Goal: Check status: Check status

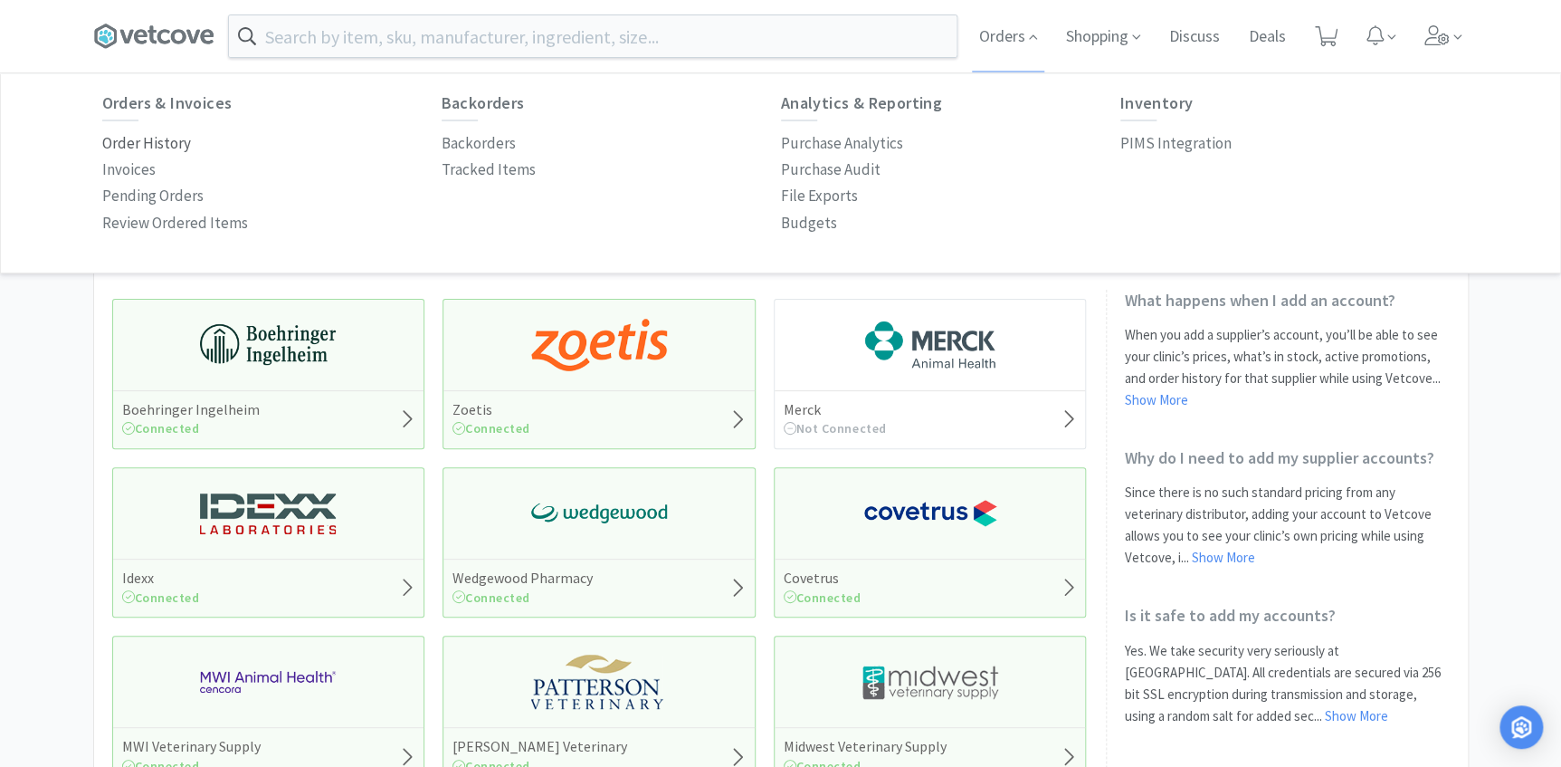
click at [175, 141] on p "Order History" at bounding box center [146, 143] width 89 height 24
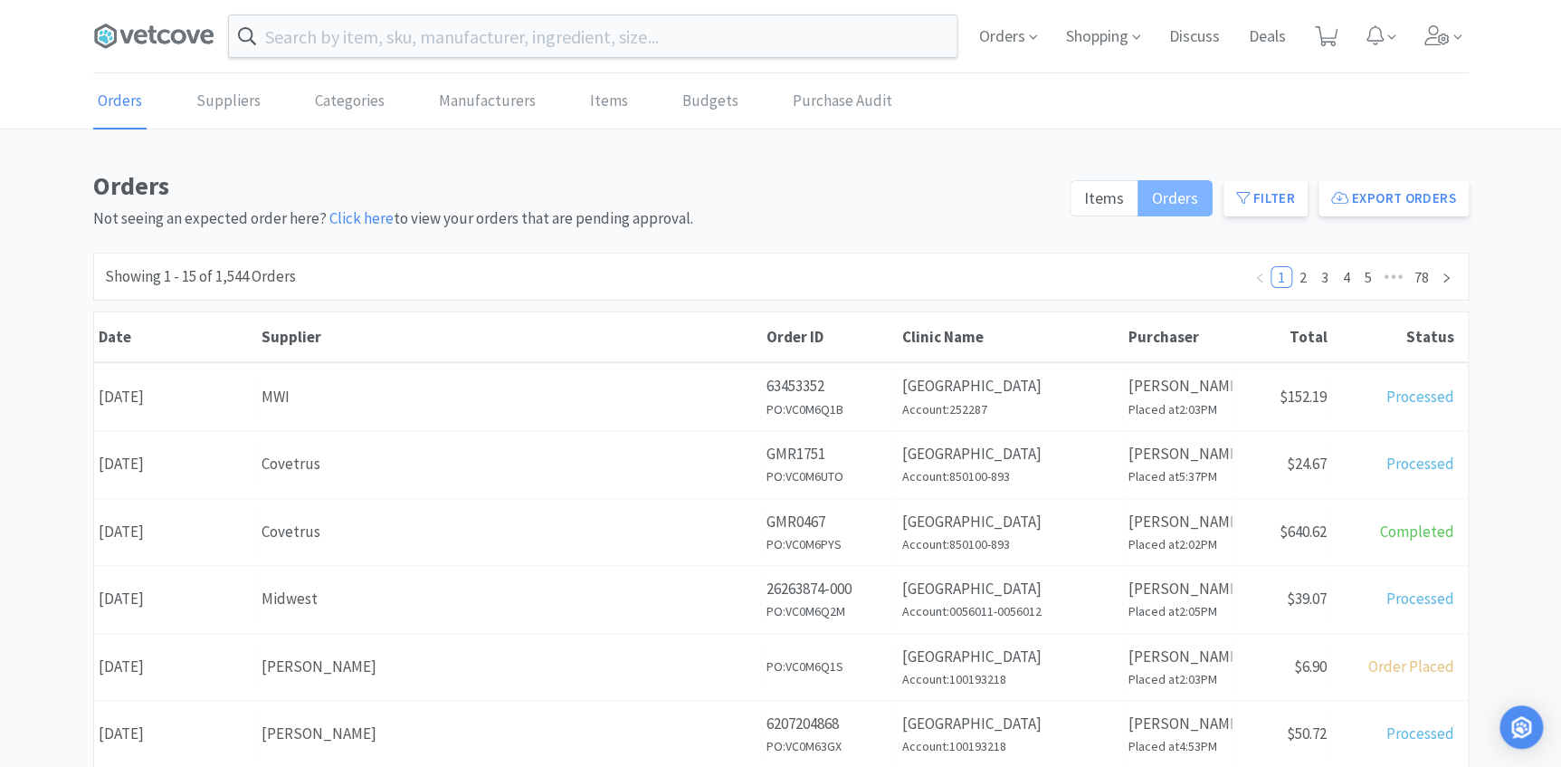
click at [1141, 206] on label "Orders" at bounding box center [1176, 198] width 74 height 36
click at [1152, 204] on input "Orders" at bounding box center [1152, 204] width 0 height 0
click at [1111, 202] on span "Items" at bounding box center [1104, 197] width 40 height 21
click at [1084, 204] on input "Items" at bounding box center [1084, 204] width 0 height 0
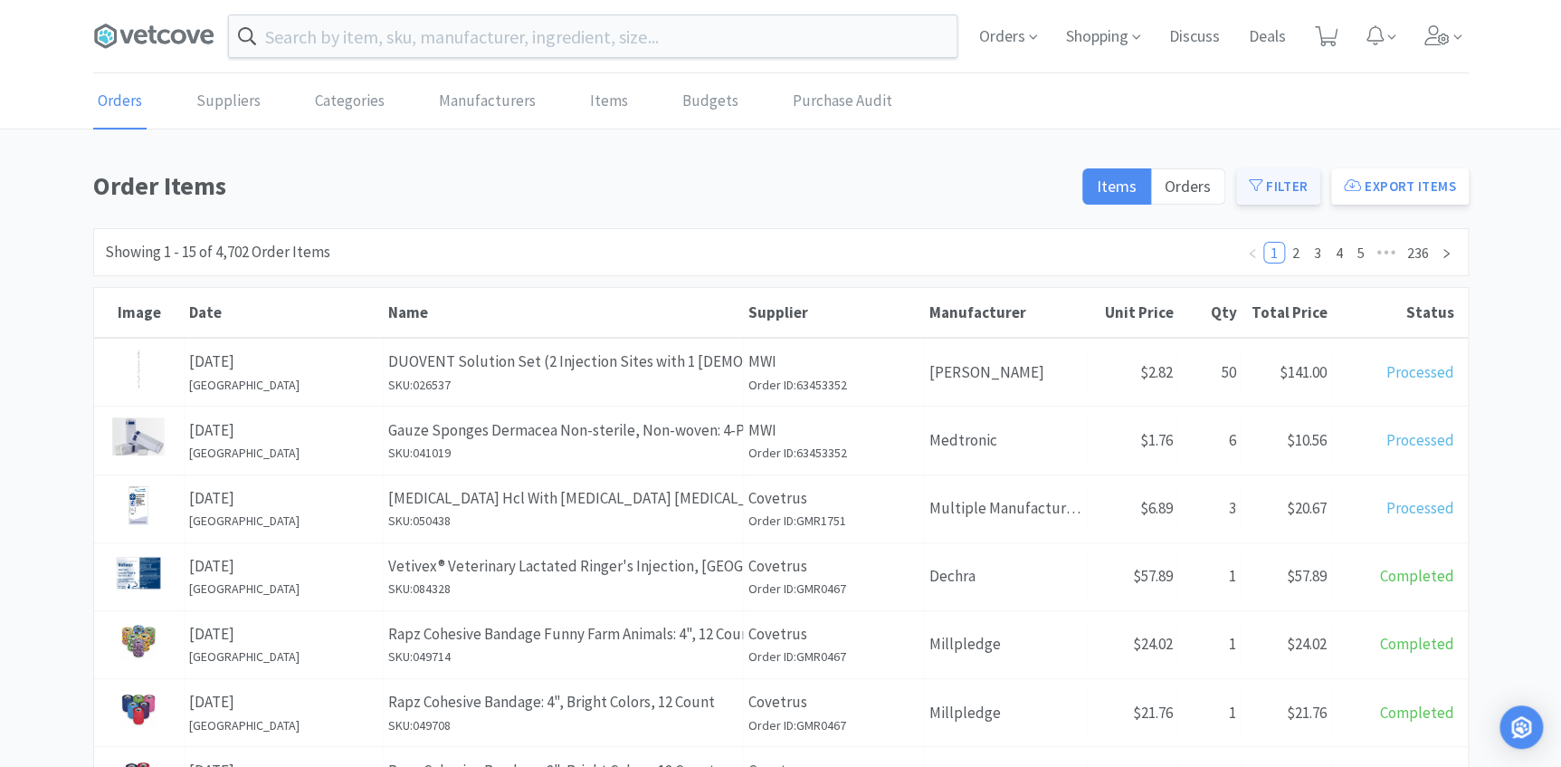
click at [1272, 186] on button "Filter" at bounding box center [1279, 186] width 84 height 36
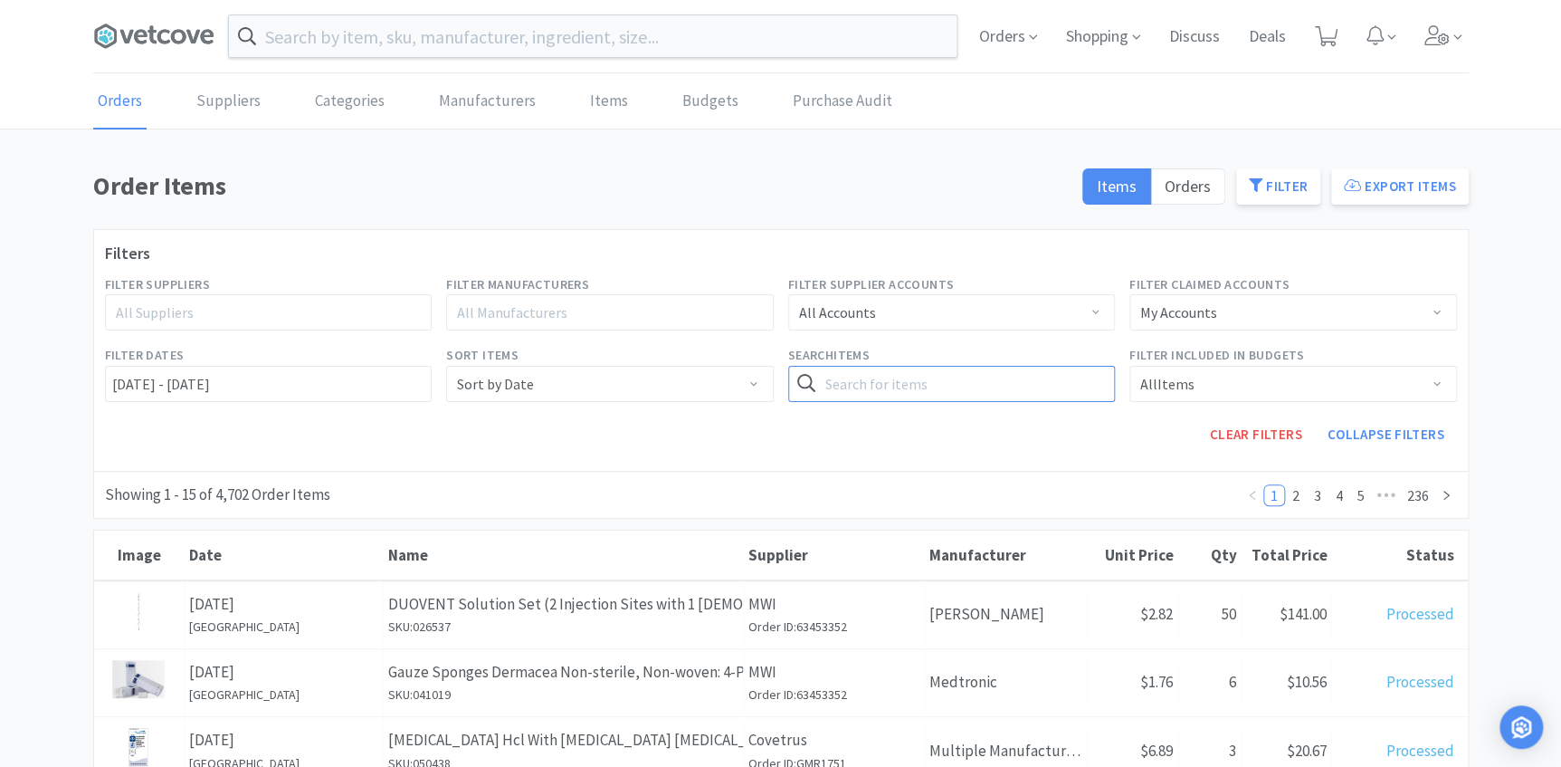
click at [928, 385] on input "text" at bounding box center [952, 384] width 328 height 36
click at [1041, 366] on button "Search" at bounding box center [1078, 384] width 74 height 36
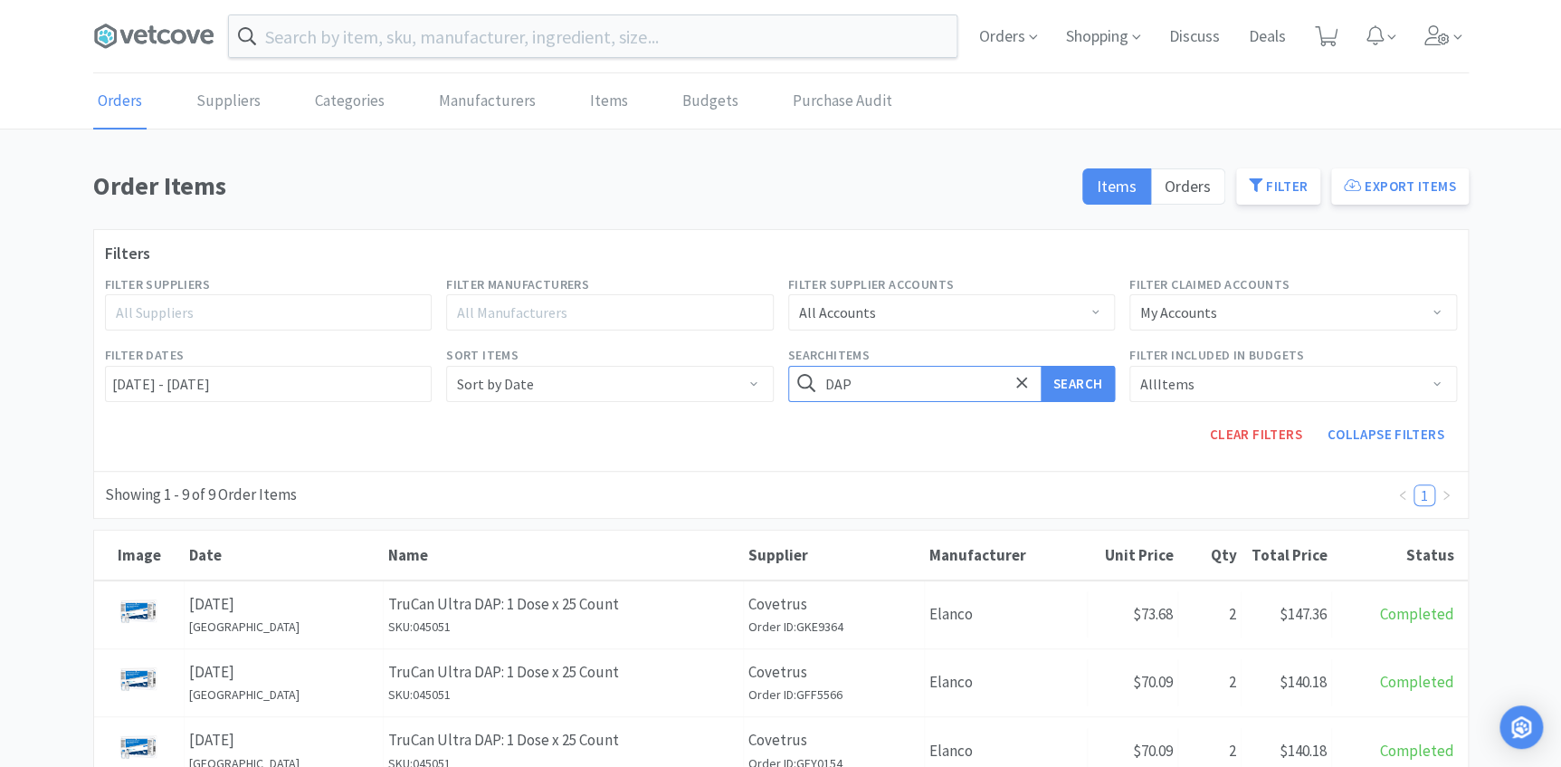
click at [893, 371] on input "DAP" at bounding box center [952, 384] width 328 height 36
click at [889, 377] on input "DAP" at bounding box center [952, 384] width 328 height 36
click at [1041, 366] on button "Search" at bounding box center [1078, 384] width 74 height 36
click at [901, 383] on input "[PERSON_NAME]" at bounding box center [952, 384] width 328 height 36
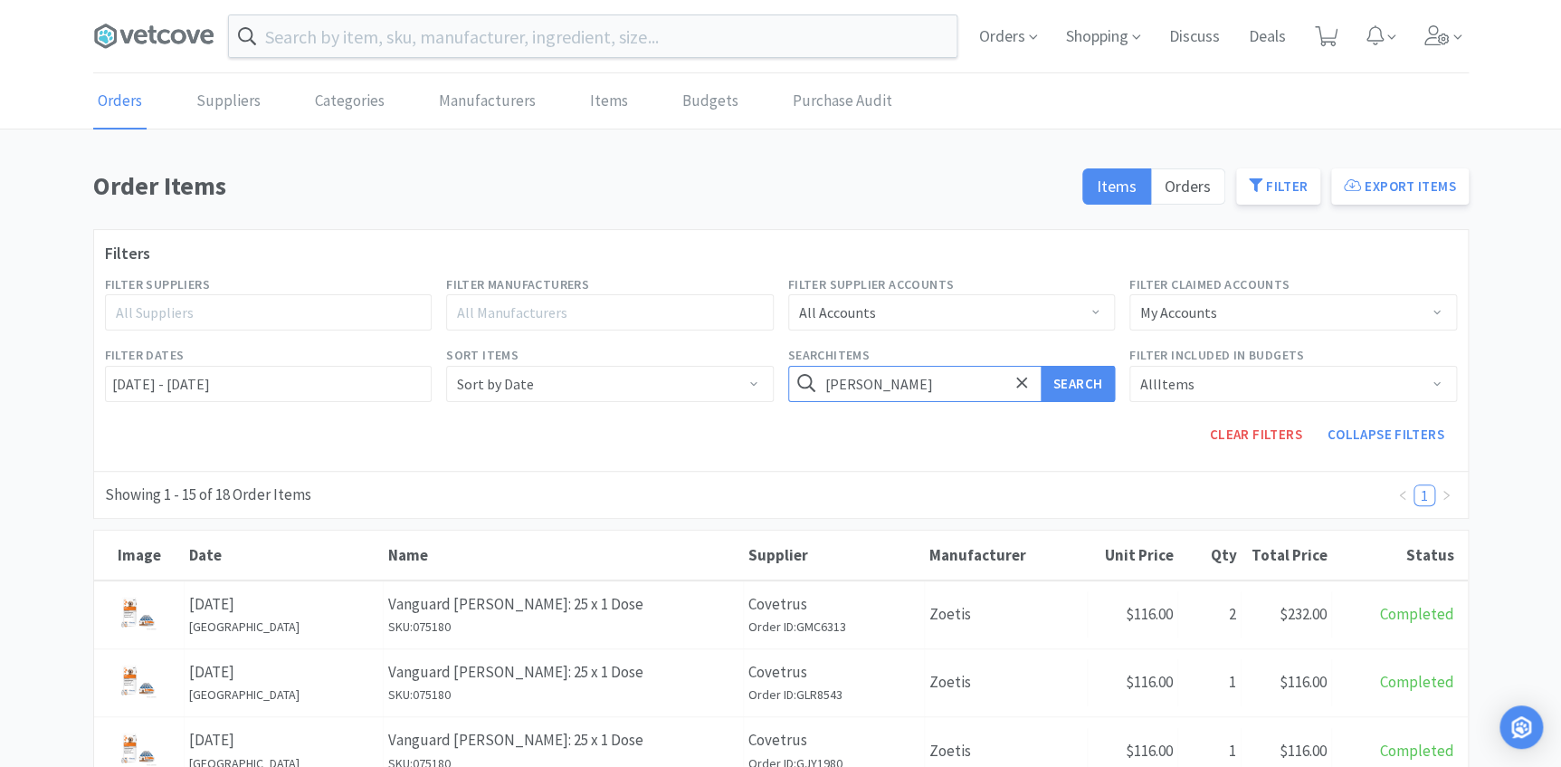
click at [901, 383] on input "[PERSON_NAME]" at bounding box center [952, 384] width 328 height 36
click at [883, 380] on input "[PERSON_NAME]" at bounding box center [952, 384] width 328 height 36
type input "DAPi"
click at [1041, 366] on button "Search" at bounding box center [1078, 384] width 74 height 36
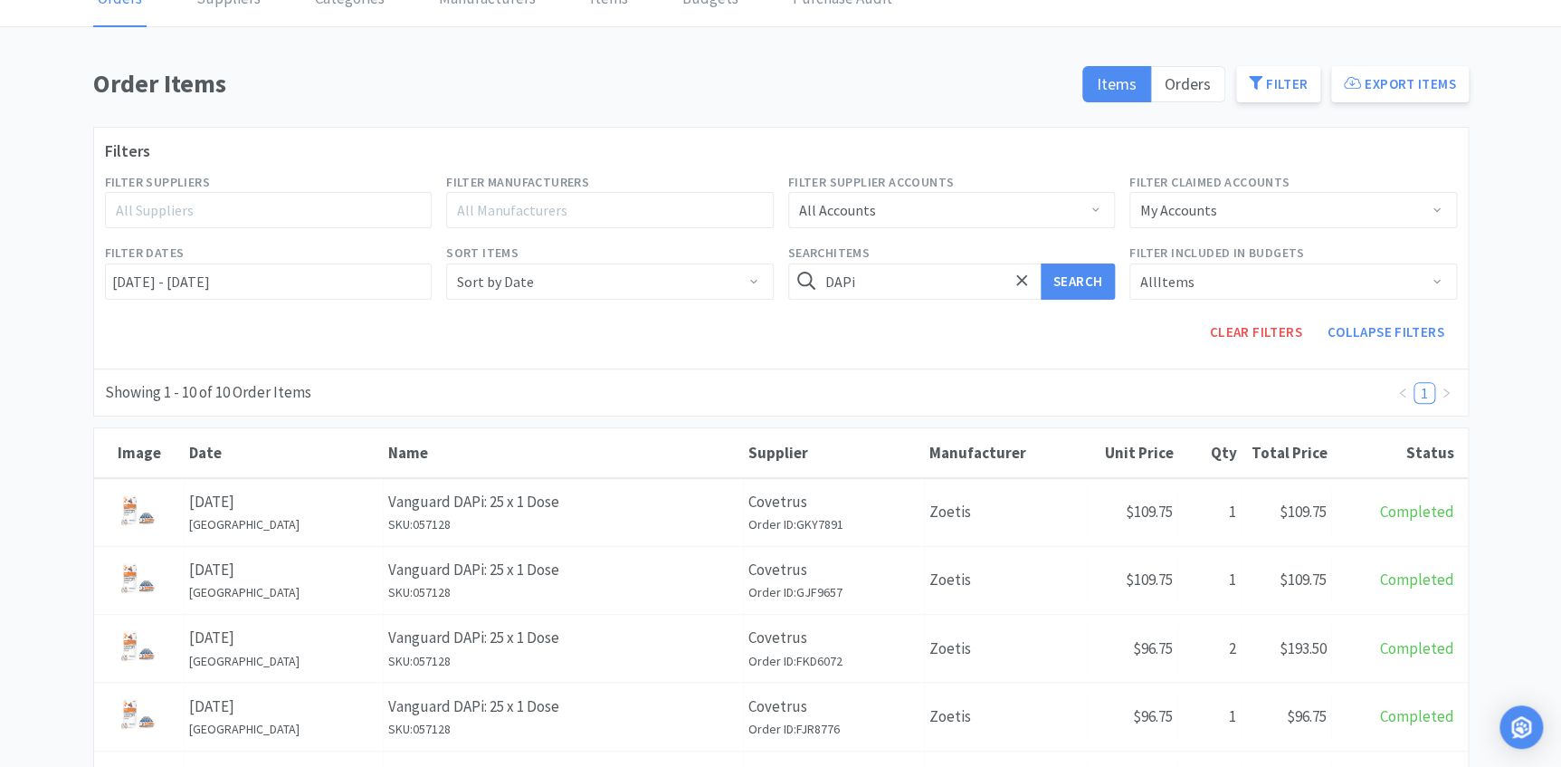
scroll to position [81, 0]
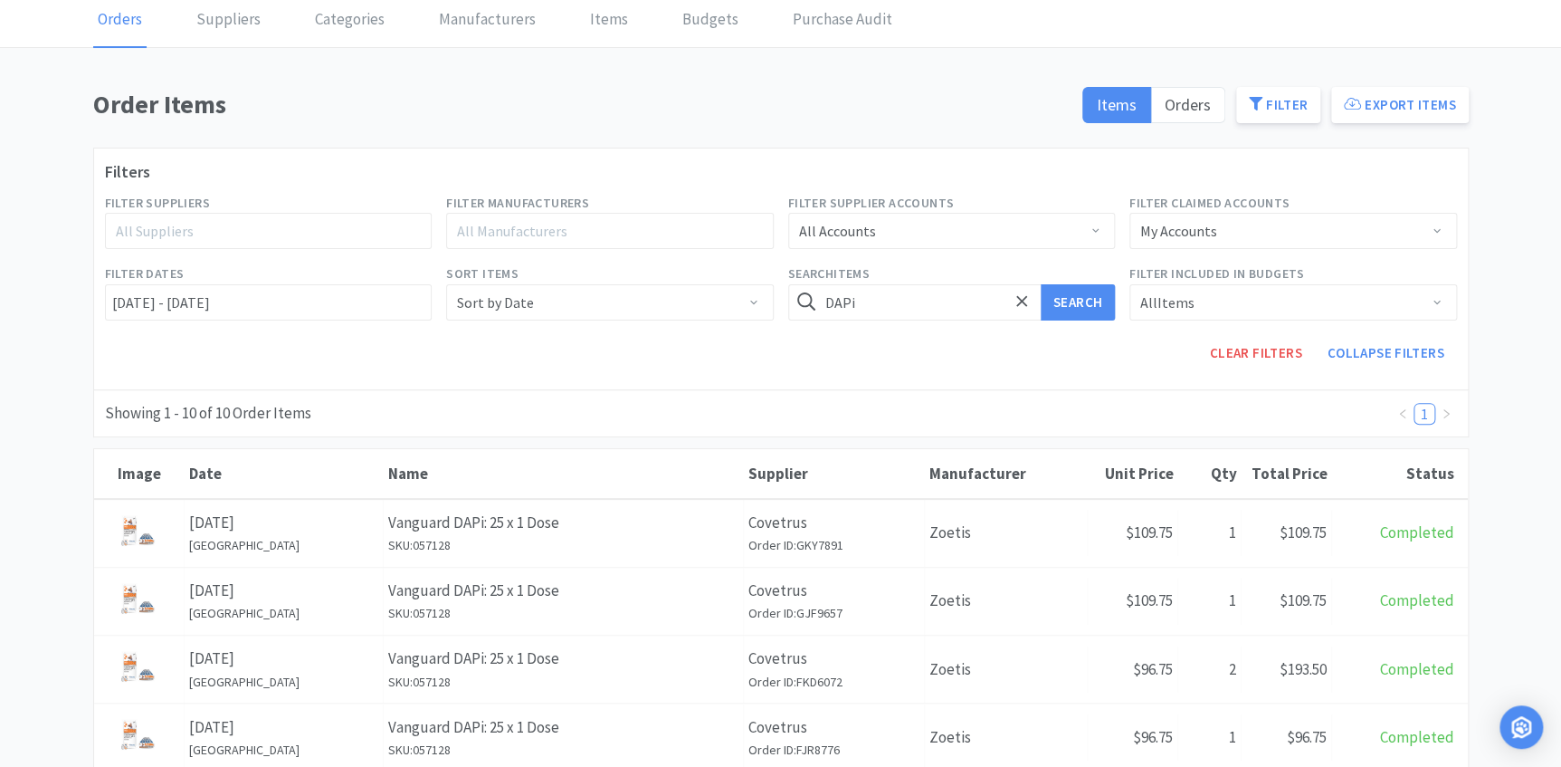
click at [308, 535] on h6 "[GEOGRAPHIC_DATA]" at bounding box center [283, 545] width 189 height 20
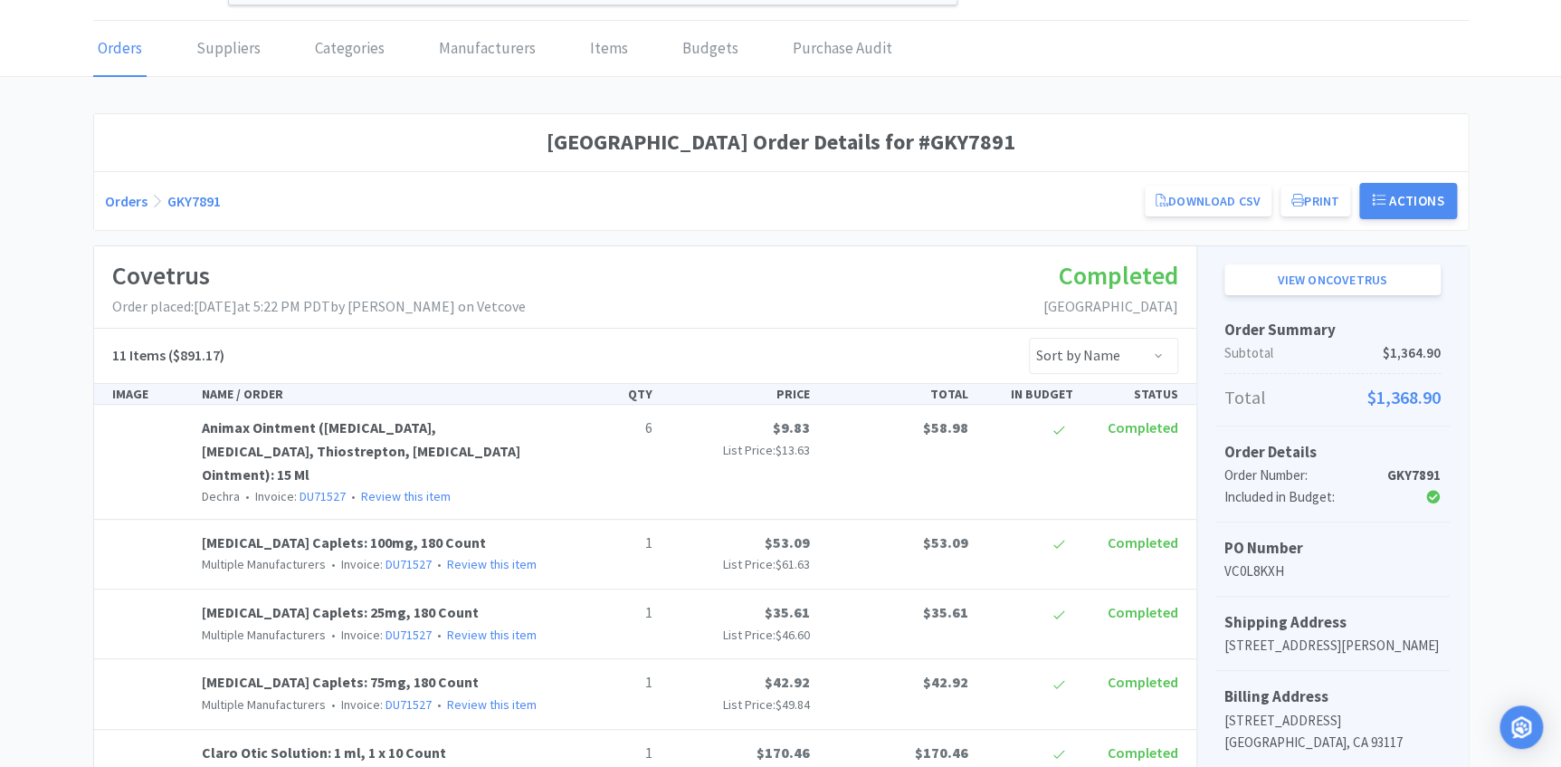
scroll to position [81, 0]
